Goal: Task Accomplishment & Management: Manage account settings

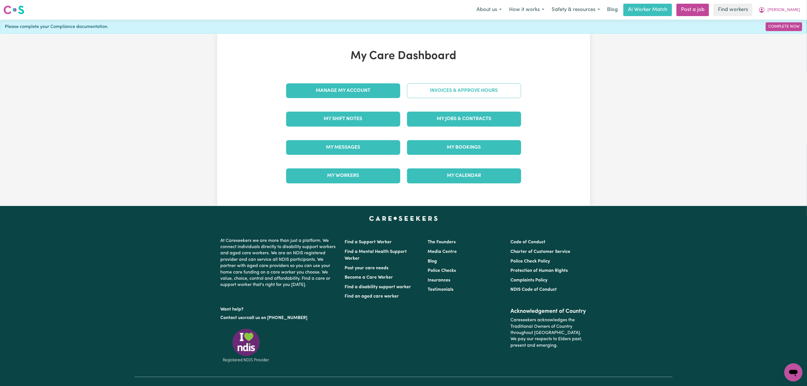
click at [445, 92] on link "Invoices & Approve Hours" at bounding box center [464, 90] width 114 height 15
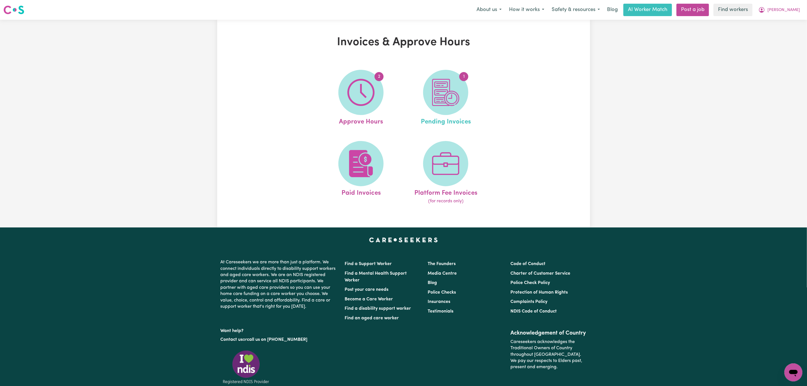
click at [420, 108] on link "1 Pending Invoices" at bounding box center [445, 98] width 81 height 57
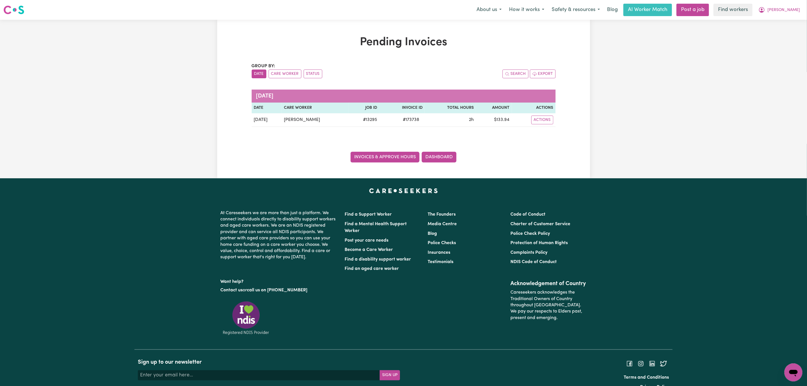
click at [387, 158] on link "Invoices & Approve Hours" at bounding box center [384, 157] width 69 height 11
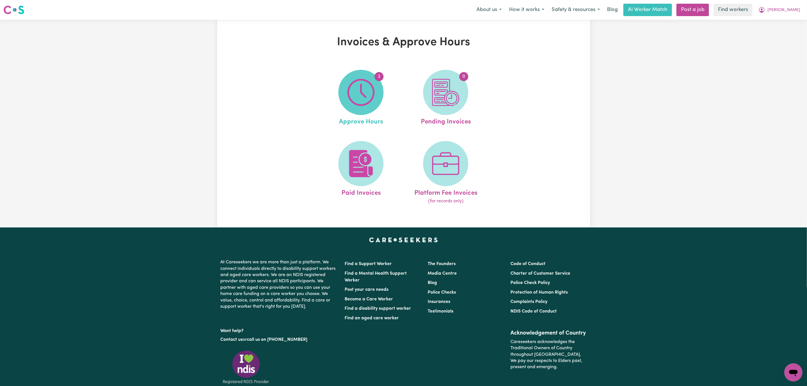
click at [358, 76] on span "2" at bounding box center [360, 92] width 45 height 45
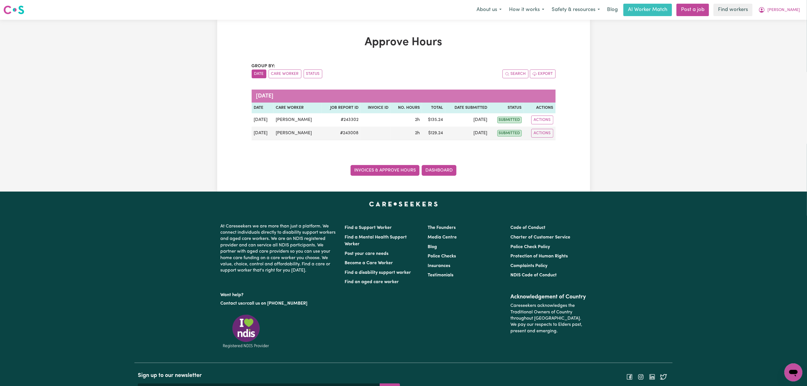
click at [384, 173] on link "Invoices & Approve Hours" at bounding box center [384, 170] width 69 height 11
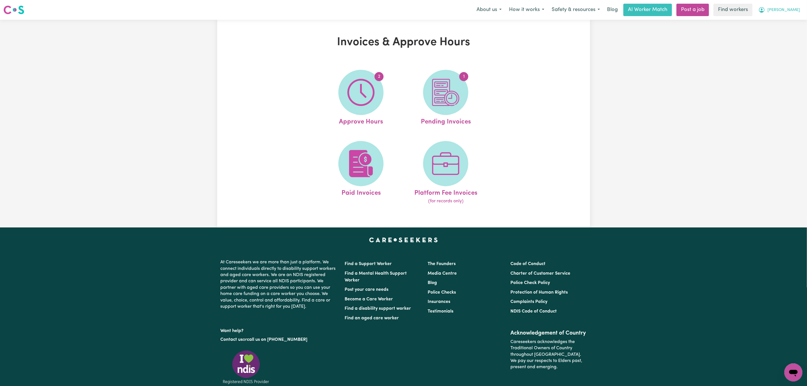
click at [791, 9] on span "[PERSON_NAME]" at bounding box center [783, 10] width 32 height 6
click at [789, 20] on link "My Dashboard" at bounding box center [780, 22] width 45 height 11
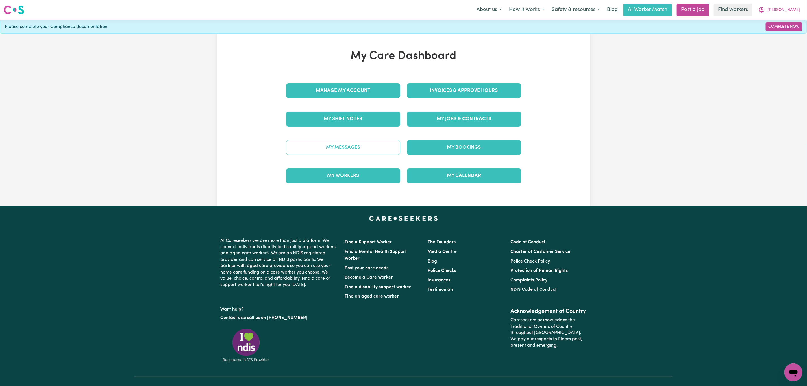
click at [373, 153] on link "My Messages" at bounding box center [343, 147] width 114 height 15
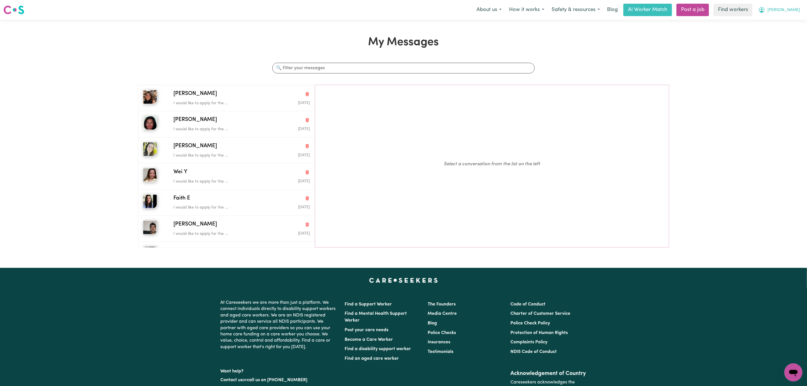
click at [800, 7] on button "[PERSON_NAME]" at bounding box center [778, 10] width 49 height 12
click at [786, 23] on link "My Dashboard" at bounding box center [780, 22] width 45 height 11
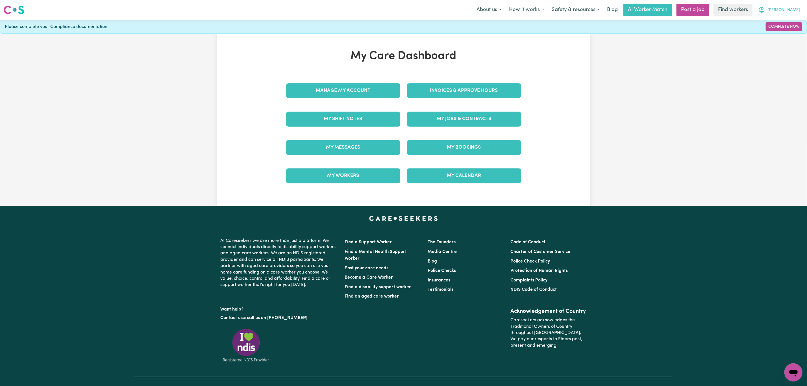
click at [790, 14] on button "[PERSON_NAME]" at bounding box center [778, 10] width 49 height 12
click at [780, 32] on link "Logout" at bounding box center [780, 32] width 45 height 11
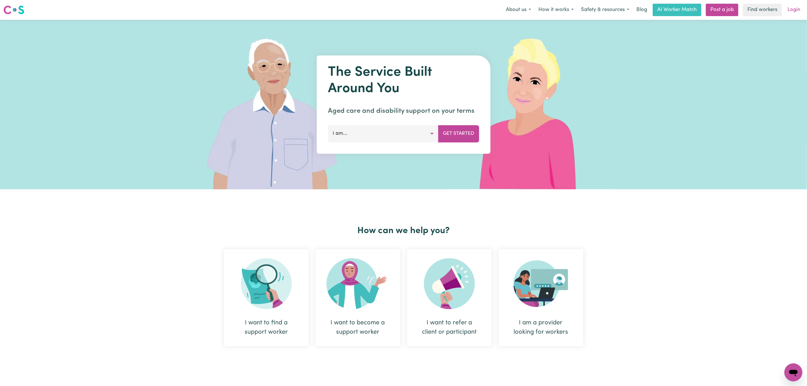
click at [789, 16] on link "Login" at bounding box center [793, 10] width 19 height 12
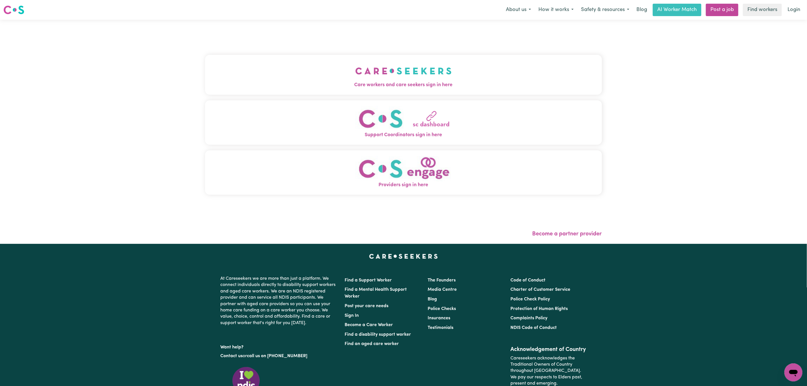
click at [488, 66] on div "Care workers and care seekers sign in here Support Coordinators sign in here Pr…" at bounding box center [403, 132] width 403 height 224
click at [455, 78] on button "Care workers and care seekers sign in here" at bounding box center [403, 75] width 397 height 40
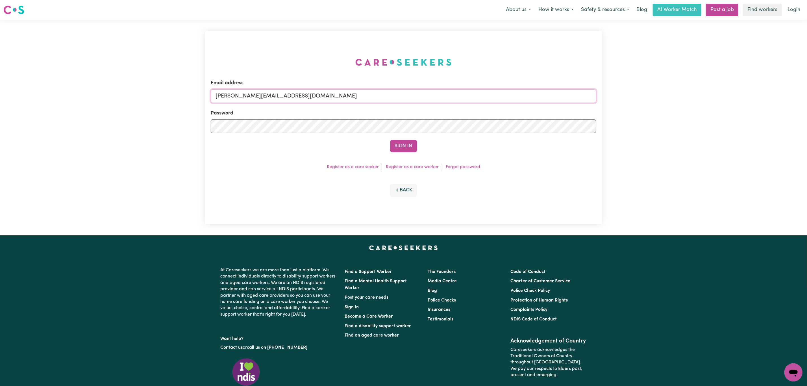
click at [319, 89] on input "[PERSON_NAME][EMAIL_ADDRESS][DOMAIN_NAME]" at bounding box center [403, 96] width 385 height 14
drag, startPoint x: 247, startPoint y: 96, endPoint x: 403, endPoint y: 110, distance: 157.1
click at [403, 110] on form "Email address [EMAIL_ADDRESS][PERSON_NAME][DOMAIN_NAME] Password Sign In" at bounding box center [403, 115] width 385 height 73
type input "superuser~[EMAIL_ADDRESS][DOMAIN_NAME]"
click at [411, 149] on button "Sign In" at bounding box center [403, 146] width 27 height 12
